Goal: Answer question/provide support

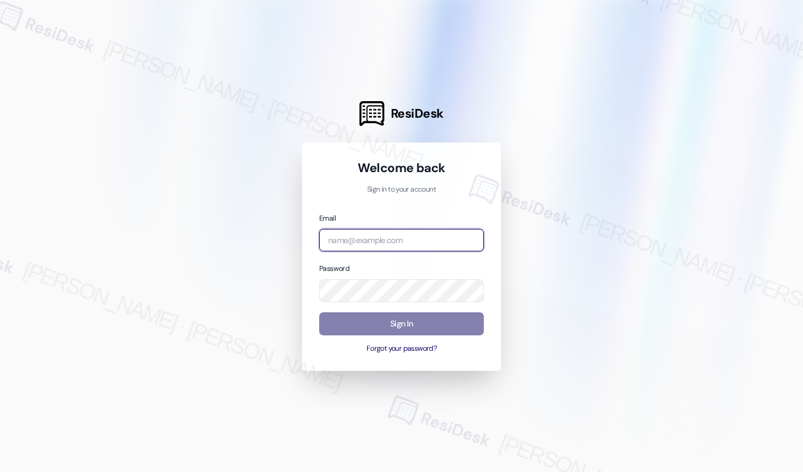
click at [417, 240] on input "email" at bounding box center [401, 240] width 165 height 23
click at [0, 472] on com-1password-button at bounding box center [0, 472] width 0 height 0
type input "[EMAIL_ADDRESS][PERSON_NAME][PERSON_NAME][PERSON_NAME][PERSON_NAME][DOMAIN_NAME]"
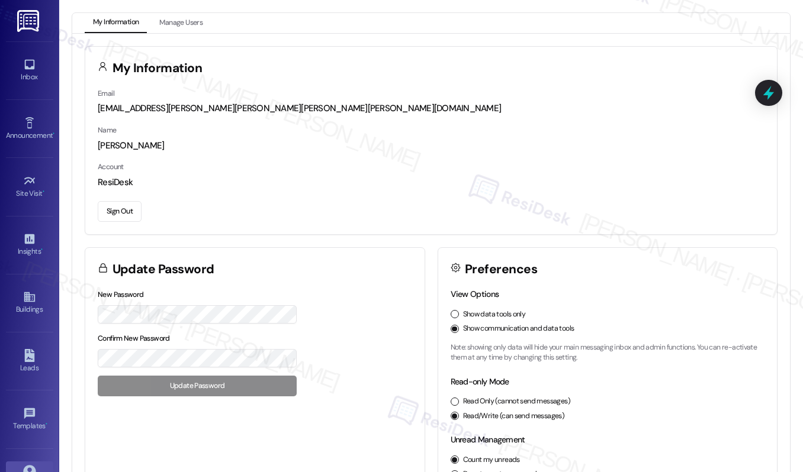
click at [84, 44] on div "My Information Email [EMAIL_ADDRESS][PERSON_NAME][PERSON_NAME][PERSON_NAME][PER…" at bounding box center [430, 308] width 717 height 549
click at [23, 70] on icon at bounding box center [29, 64] width 13 height 13
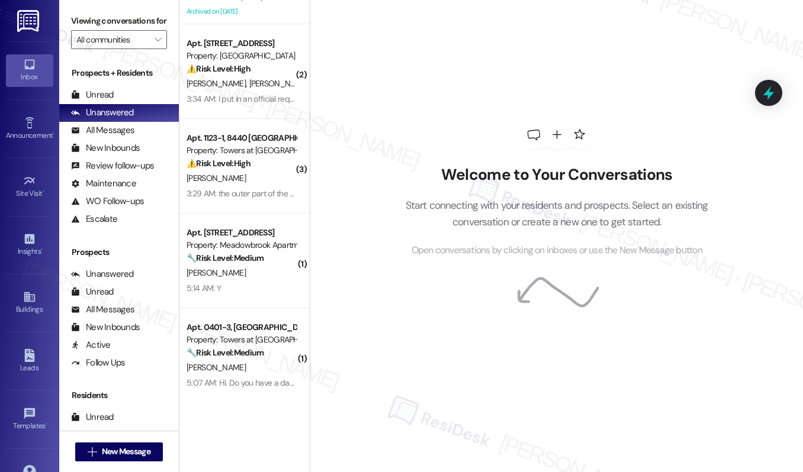
scroll to position [270, 0]
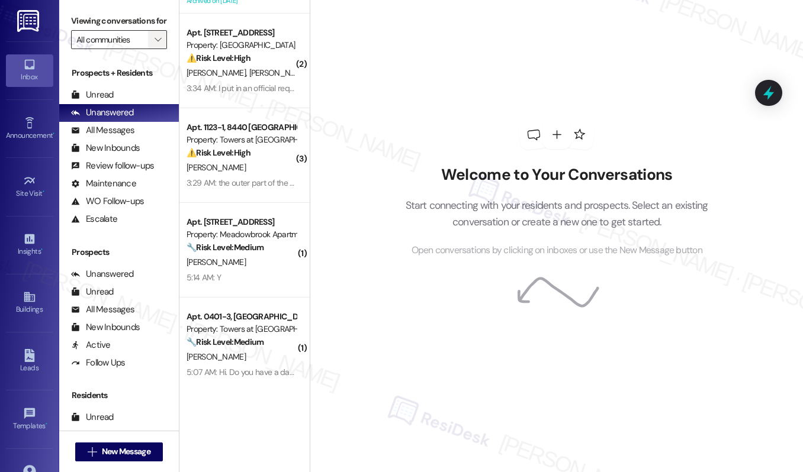
click at [157, 44] on icon "" at bounding box center [157, 39] width 7 height 9
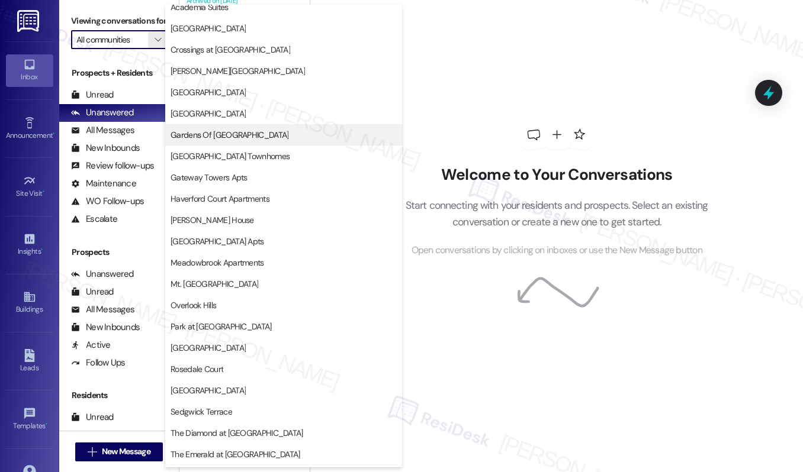
scroll to position [241, 0]
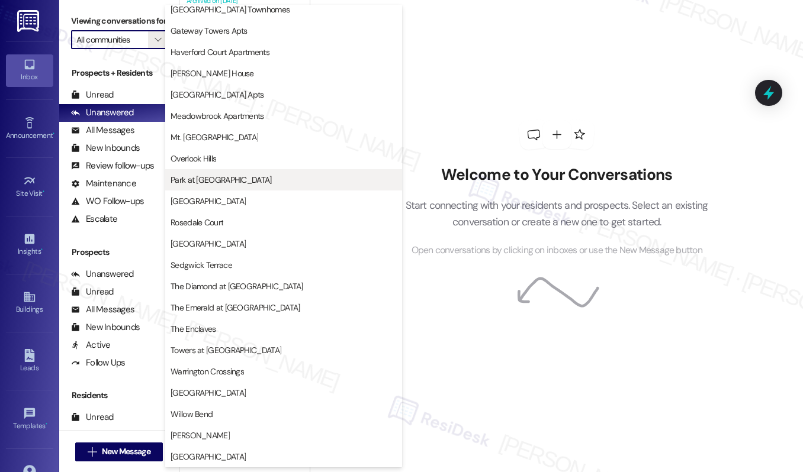
click at [225, 183] on span "Park at [GEOGRAPHIC_DATA]" at bounding box center [220, 180] width 101 height 12
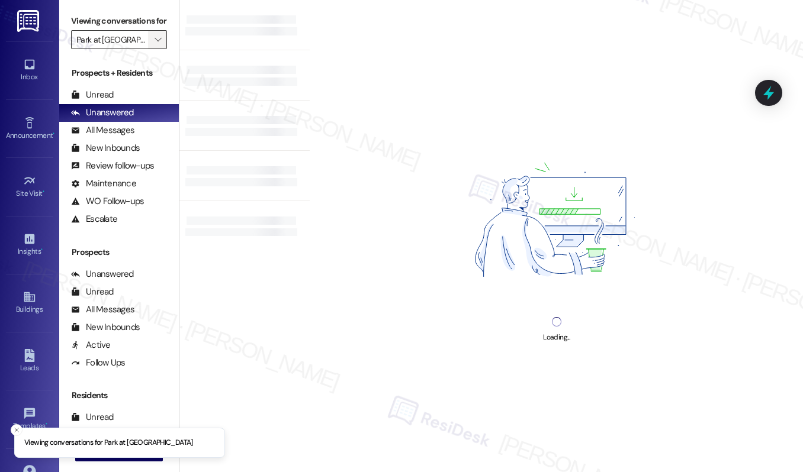
click at [153, 49] on span "" at bounding box center [157, 39] width 11 height 19
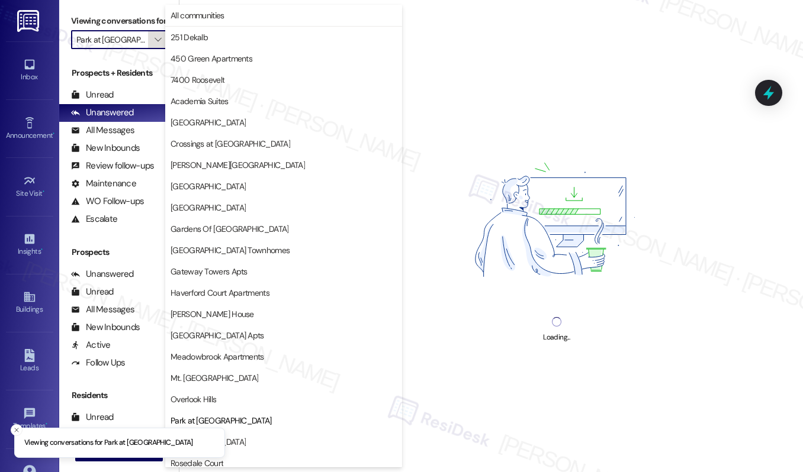
scroll to position [241, 0]
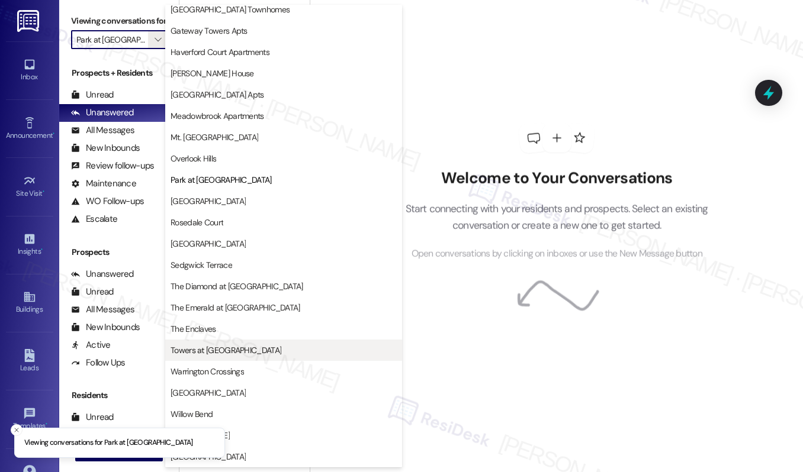
click at [217, 343] on button "Towers at [GEOGRAPHIC_DATA]" at bounding box center [283, 350] width 237 height 21
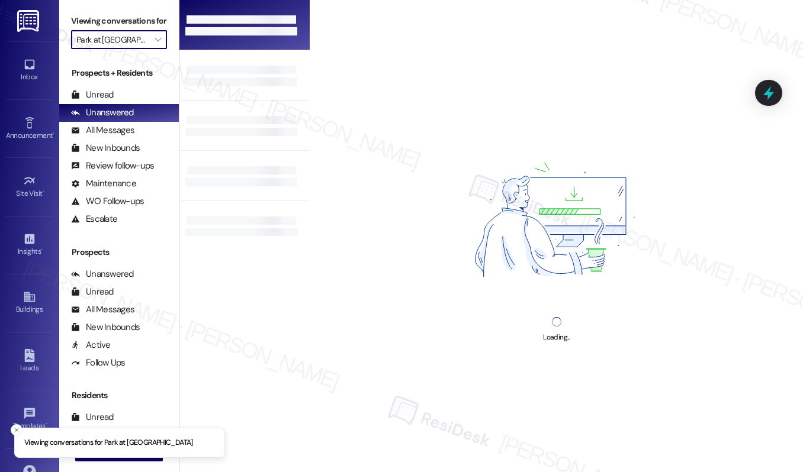
type input "Towers at [GEOGRAPHIC_DATA]"
